Goal: Transaction & Acquisition: Purchase product/service

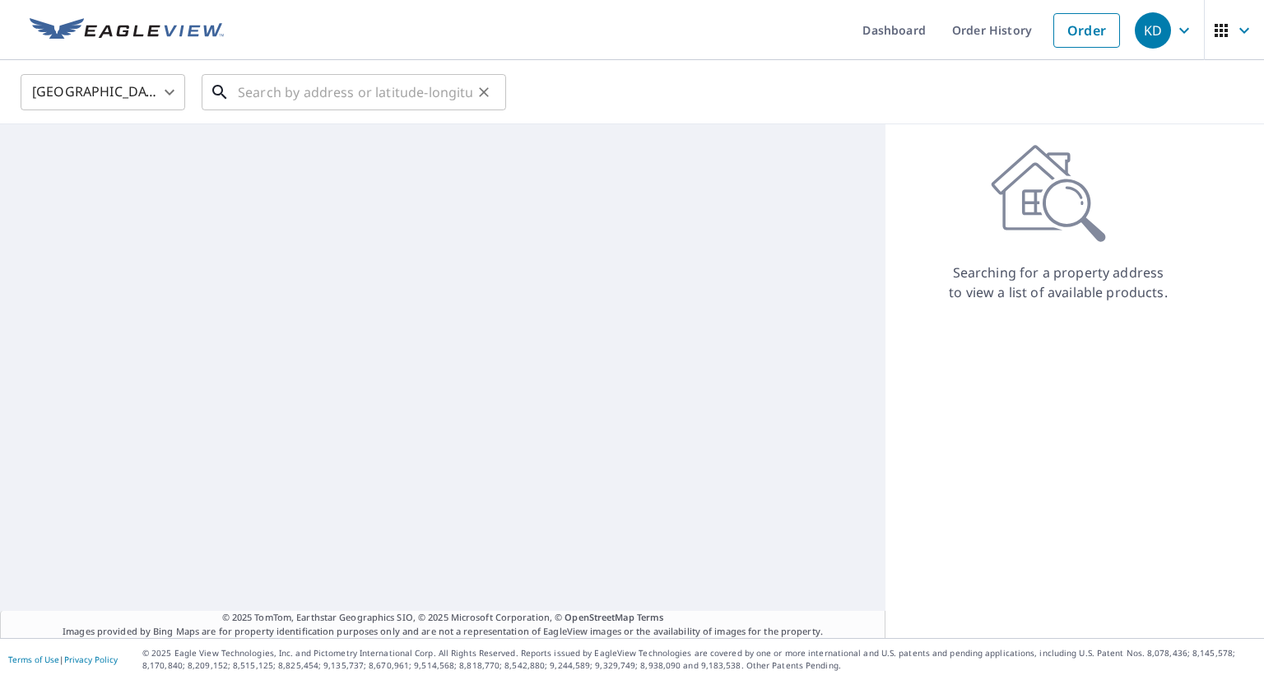
click at [315, 97] on input "text" at bounding box center [355, 92] width 234 height 46
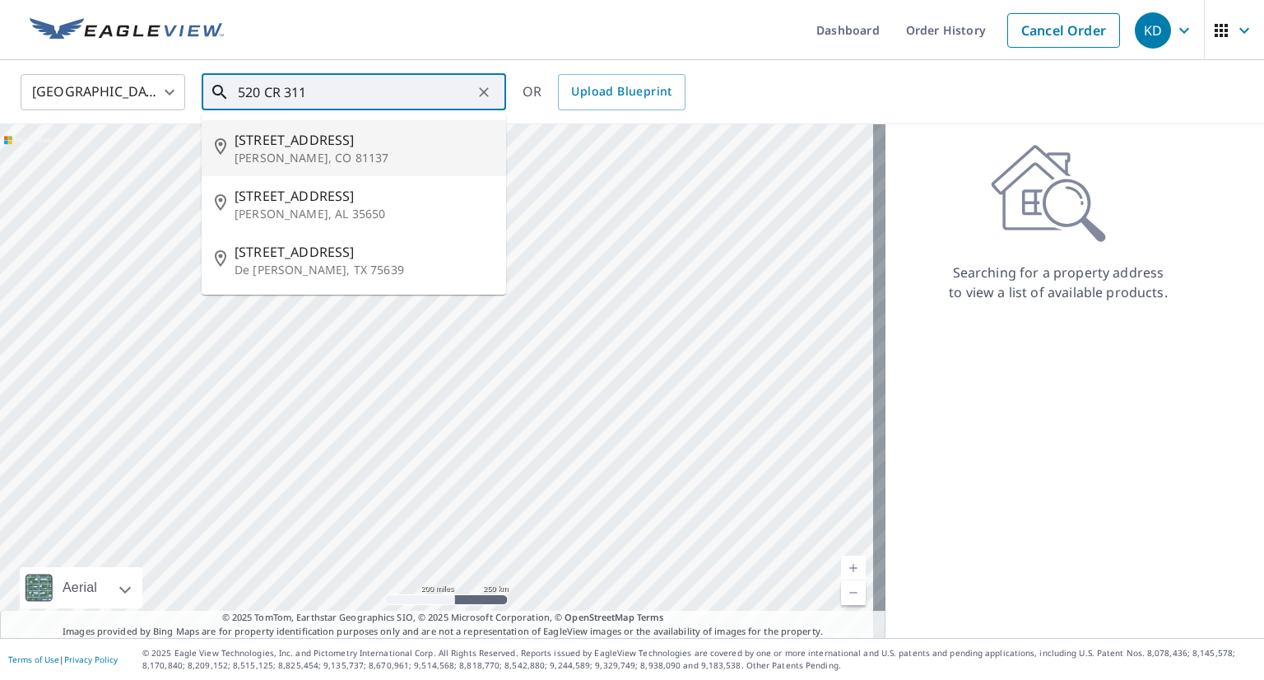
click at [306, 128] on li "[STREET_ADDRESS][PERSON_NAME]" at bounding box center [354, 148] width 304 height 56
type input "[STREET_ADDRESS][PERSON_NAME]"
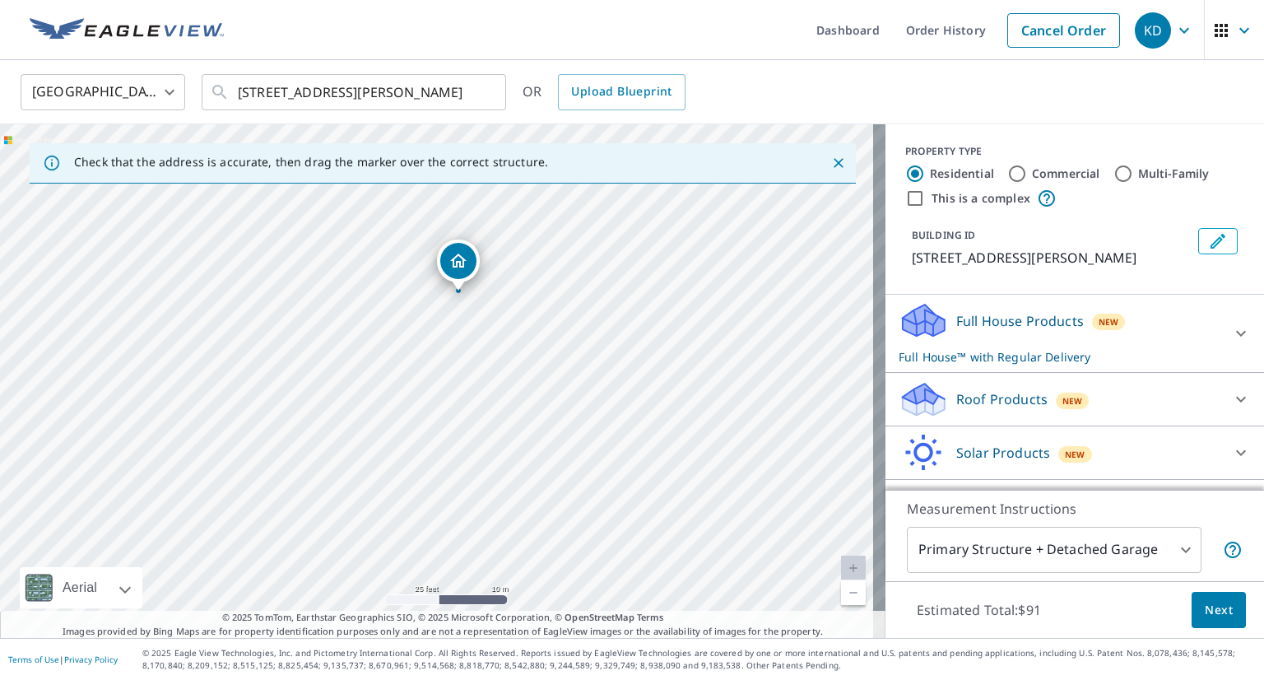
click at [1102, 404] on div "Roof Products New" at bounding box center [1059, 399] width 323 height 39
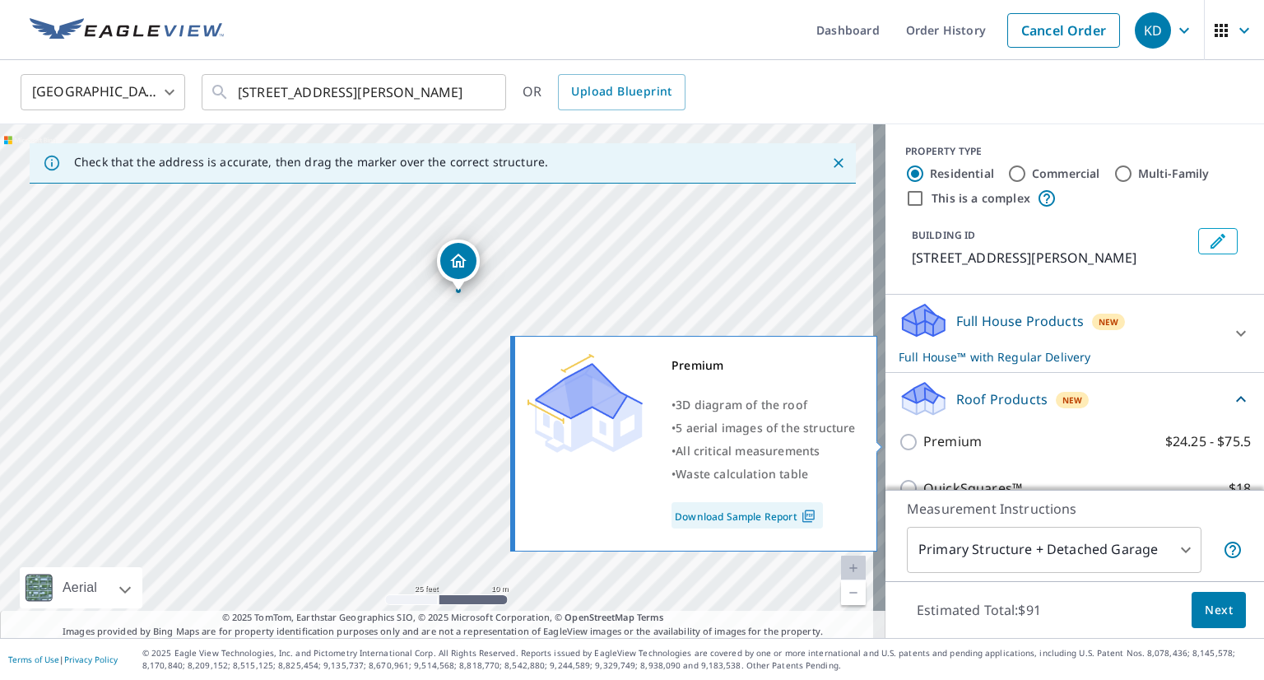
click at [898, 438] on input "Premium $24.25 - $75.5" at bounding box center [910, 442] width 25 height 20
checkbox input "true"
checkbox input "false"
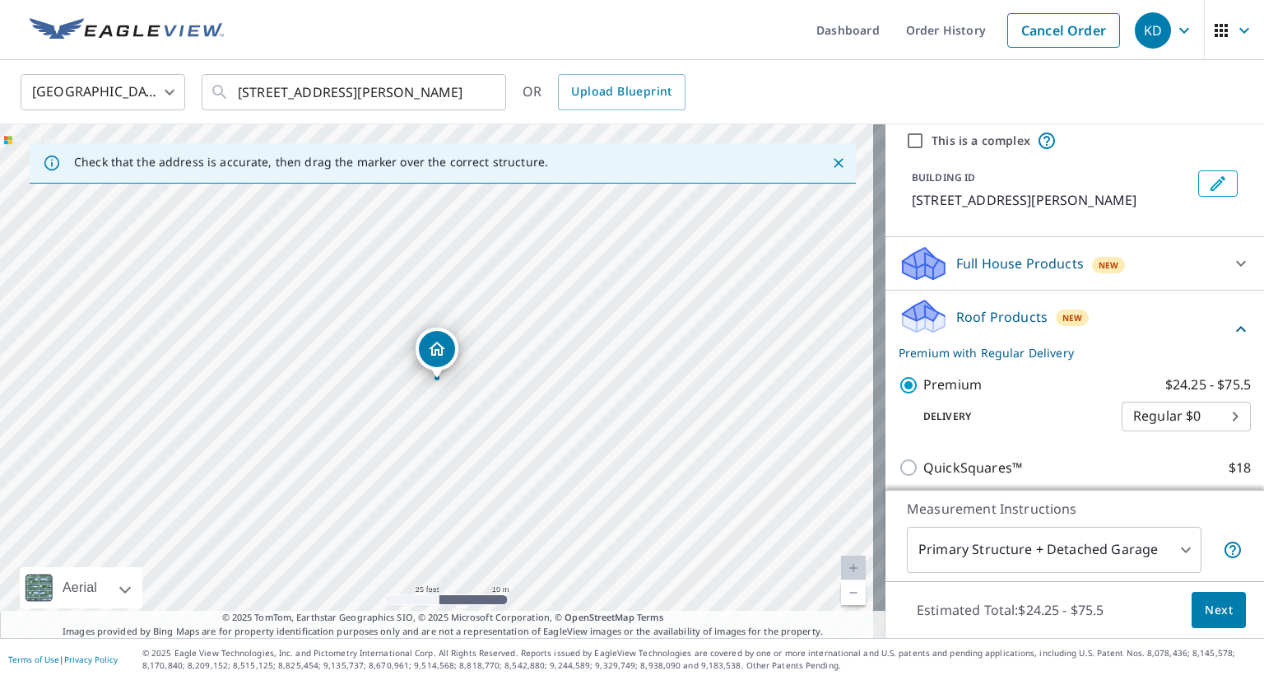
scroll to position [82, 0]
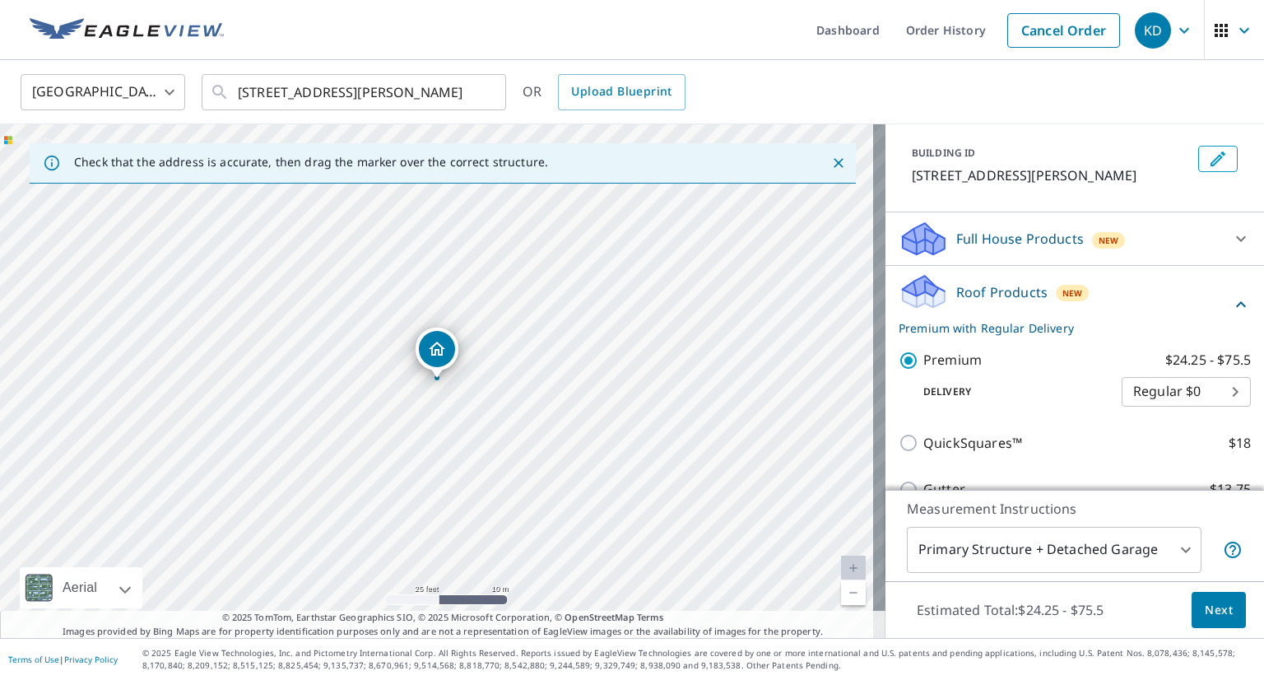
click at [1211, 616] on span "Next" at bounding box center [1219, 610] width 28 height 21
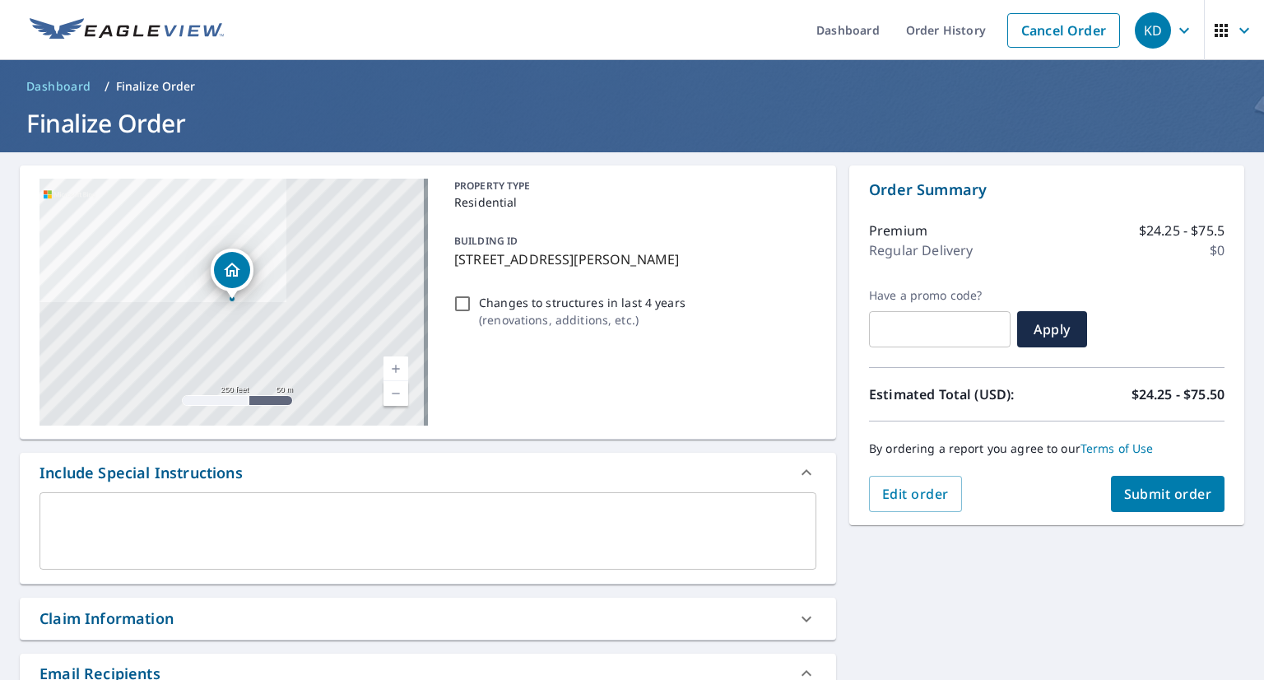
click at [1157, 506] on button "Submit order" at bounding box center [1168, 494] width 114 height 36
